Goal: Find contact information: Find contact information

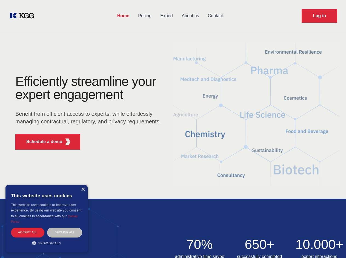
click at [173, 129] on div "Efficiently streamline your expert engagement Benefit from efficient access to …" at bounding box center [90, 114] width 167 height 79
click at [41, 142] on p "Schedule a demo" at bounding box center [44, 142] width 36 height 7
click at [83, 190] on div "× This website uses cookies This website uses cookies to improve user experienc…" at bounding box center [46, 219] width 82 height 68
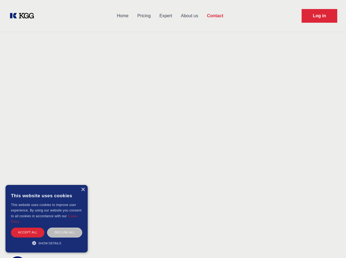
click at [28, 233] on div "Accept all" at bounding box center [27, 233] width 33 height 10
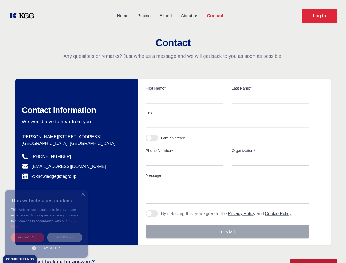
click at [65, 233] on div "Decline all" at bounding box center [64, 238] width 35 height 10
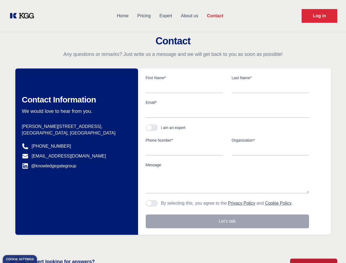
click at [47, 243] on main "Contact Any questions or remarks? Just write us a message and we will get back …" at bounding box center [173, 142] width 346 height 285
